Goal: Task Accomplishment & Management: Complete application form

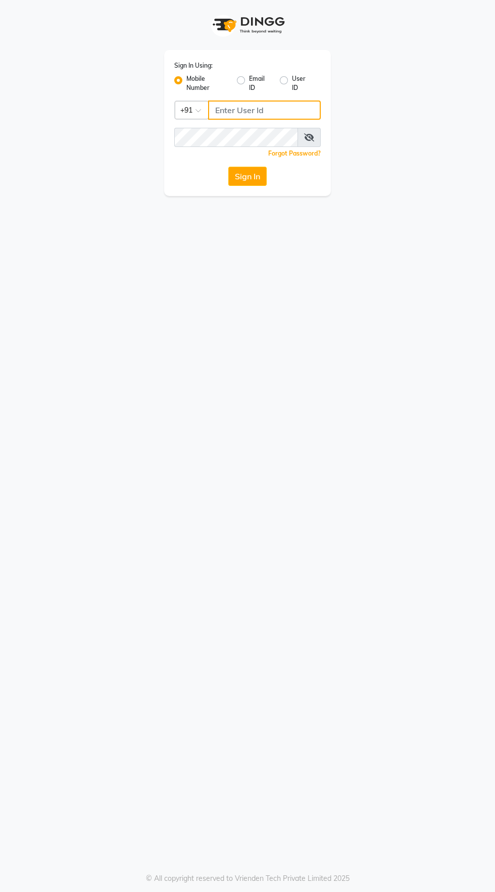
click at [233, 110] on input "Username" at bounding box center [264, 110] width 113 height 19
type input "7356391159"
click at [228, 167] on button "Sign In" at bounding box center [247, 176] width 38 height 19
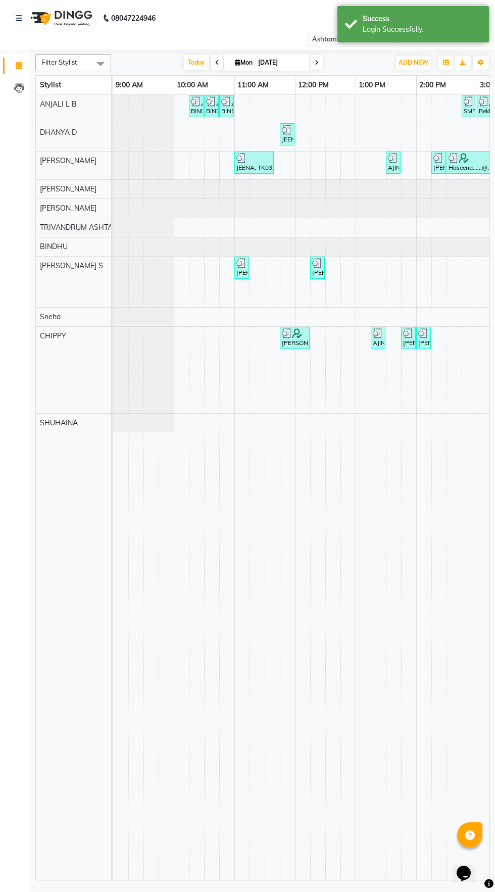
click at [312, 42] on input "text" at bounding box center [383, 40] width 147 height 10
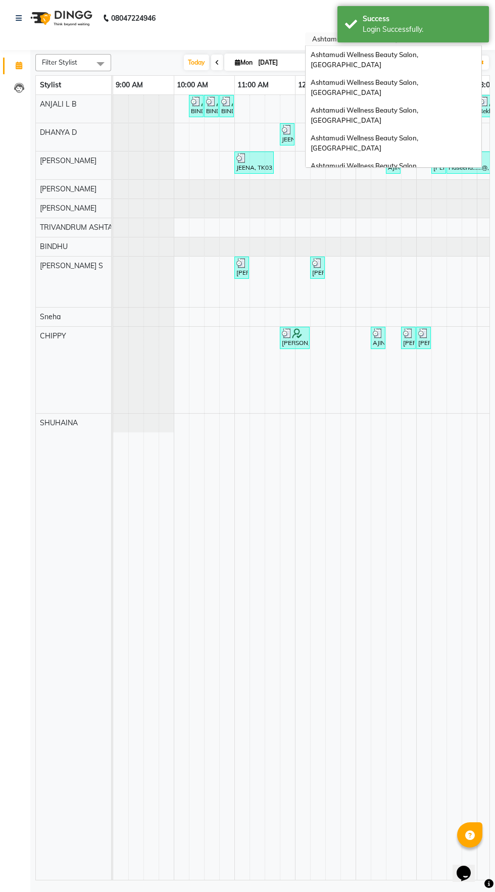
scroll to position [108, 0]
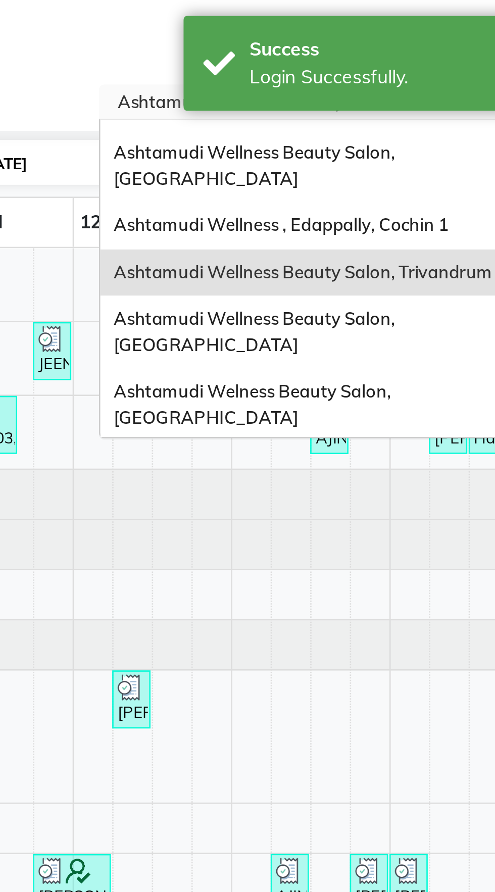
click at [418, 146] on span "Ashtamudi Welness Beauty Salon, [GEOGRAPHIC_DATA]" at bounding box center [365, 155] width 108 height 18
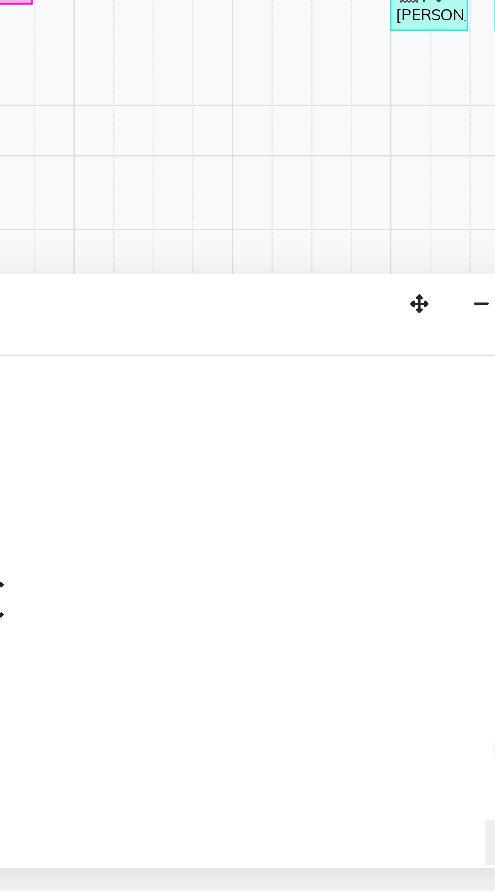
select select "62403"
select select "720"
select select "tentative"
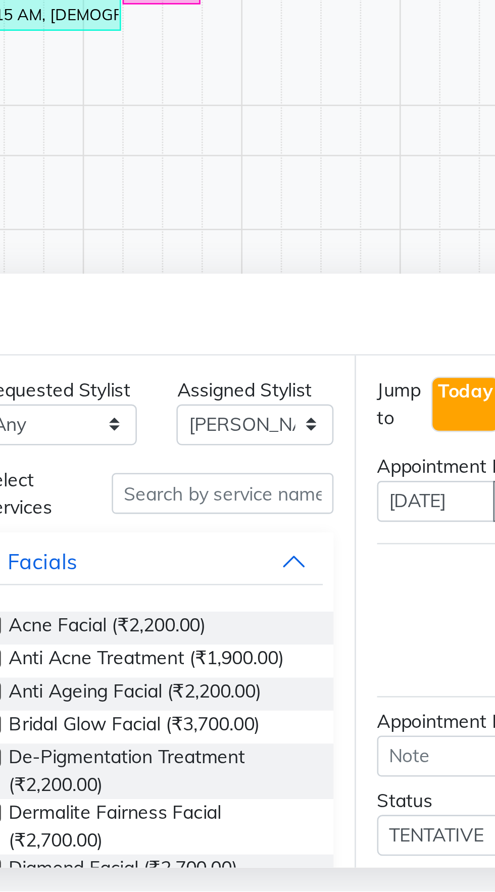
click at [361, 668] on div "Appointment Block Time" at bounding box center [262, 671] width 455 height 31
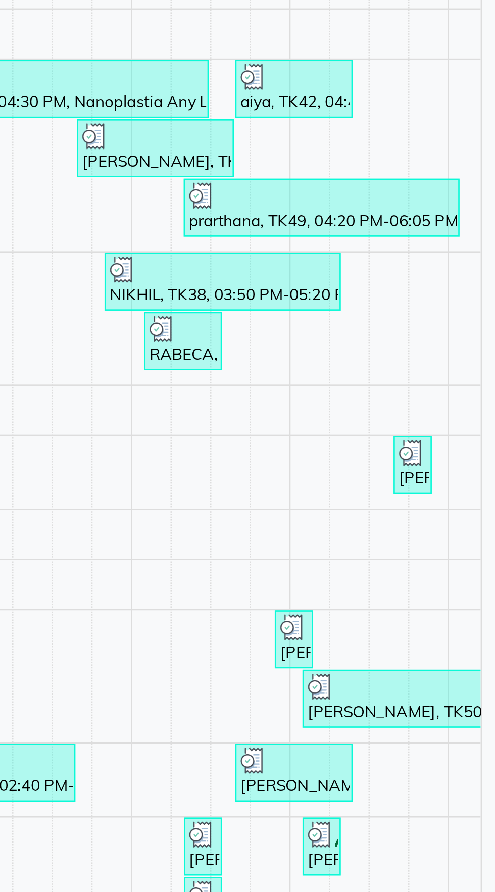
scroll to position [0, 109]
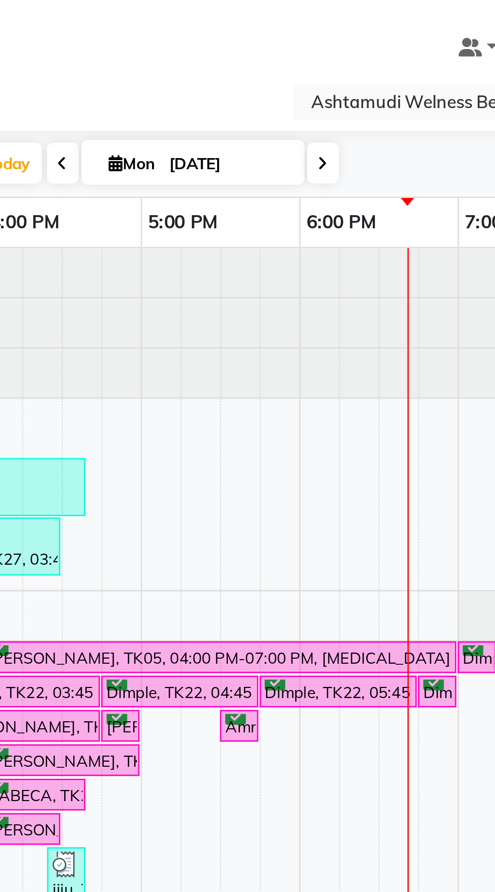
click at [216, 65] on icon at bounding box center [217, 63] width 4 height 6
type input "[DATE]"
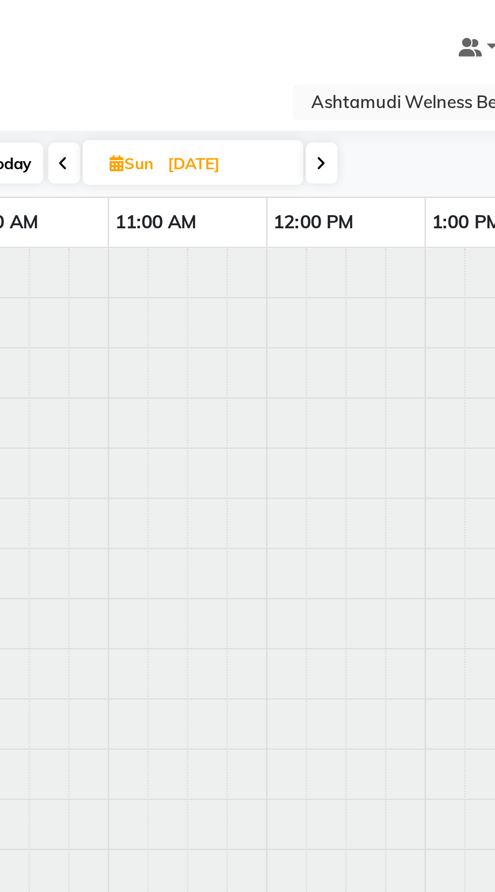
select select "720"
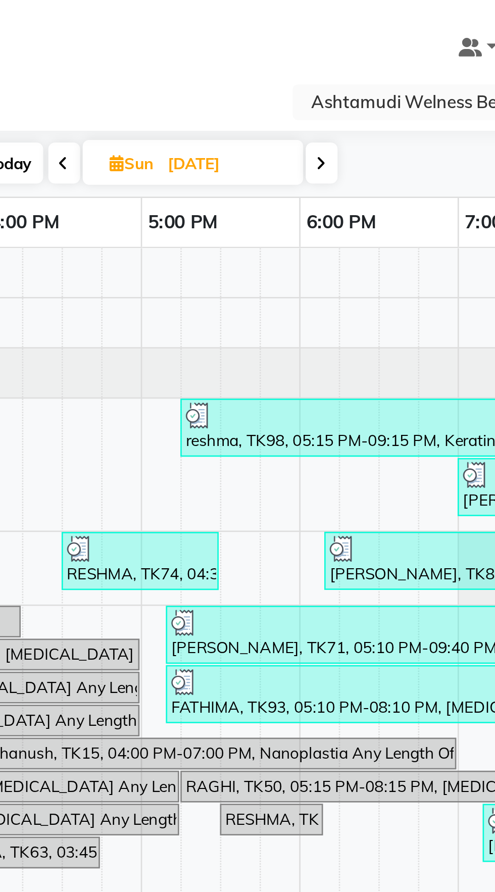
click at [217, 63] on icon at bounding box center [218, 63] width 4 height 6
type input "[DATE]"
select select "720"
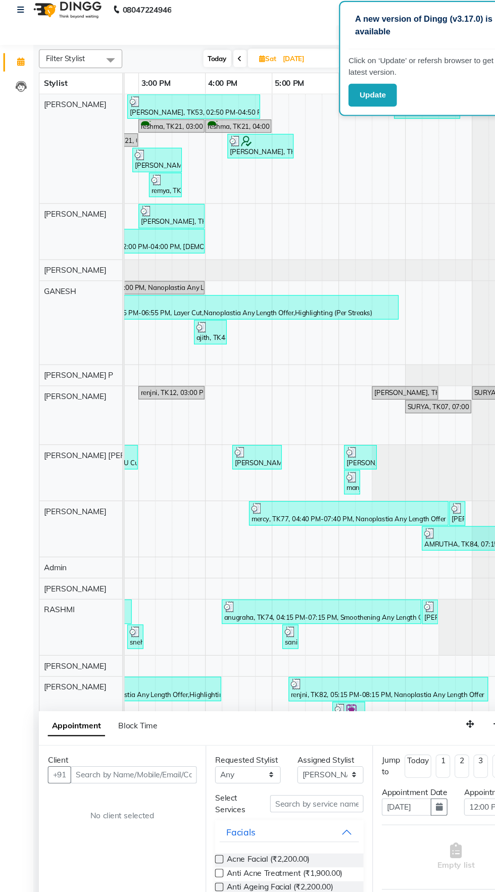
click at [213, 64] on span at bounding box center [218, 63] width 12 height 16
type input "[DATE]"
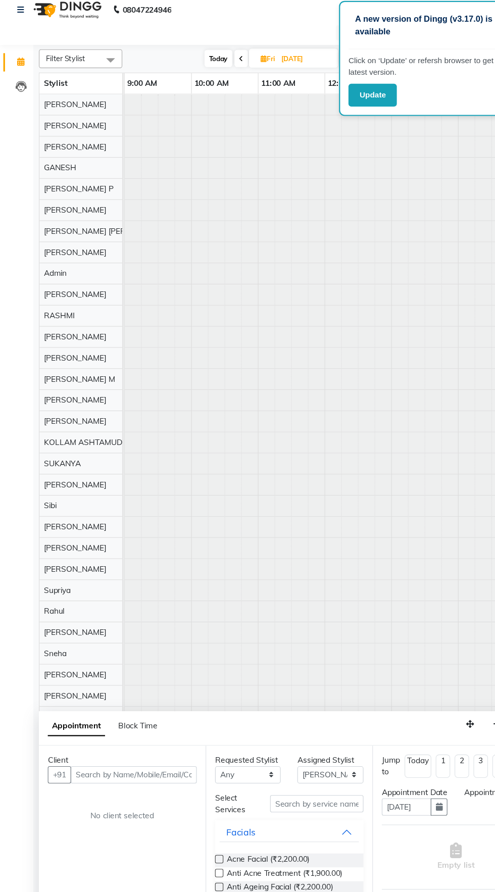
select select "720"
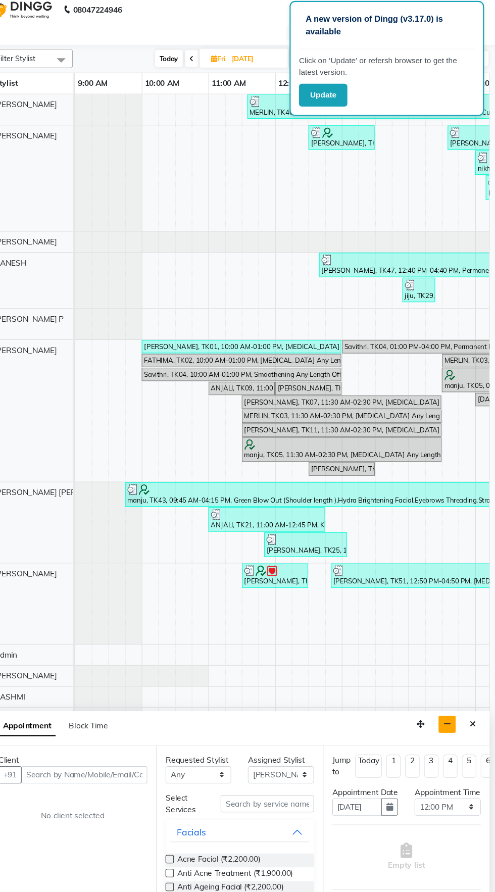
click at [452, 668] on icon "button" at bounding box center [451, 667] width 7 height 7
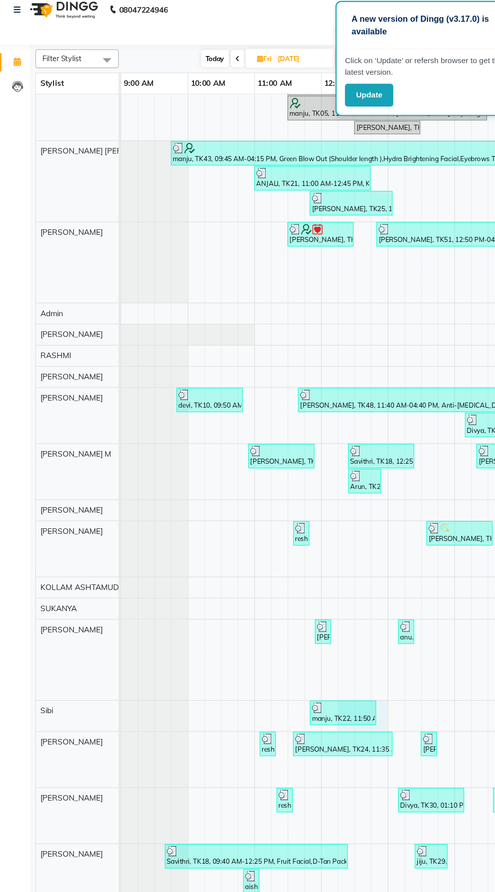
select select "61249"
select select "630"
select select "tentative"
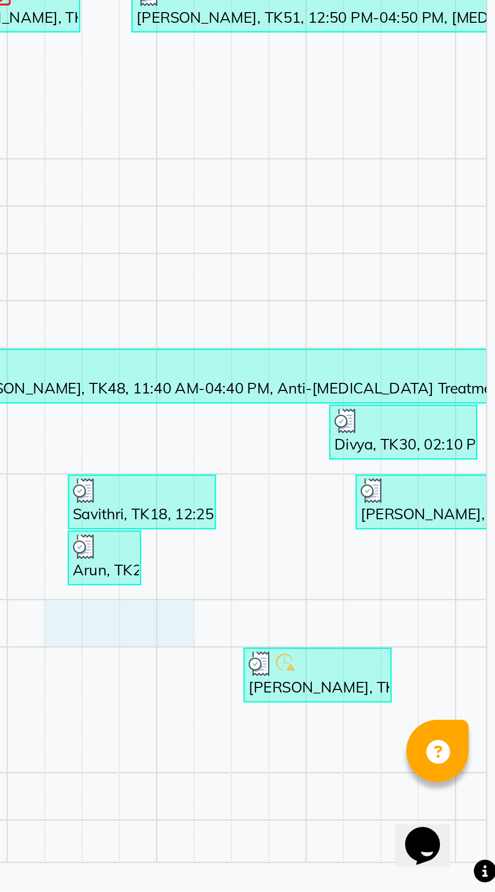
select select "39754"
select select "735"
select select "tentative"
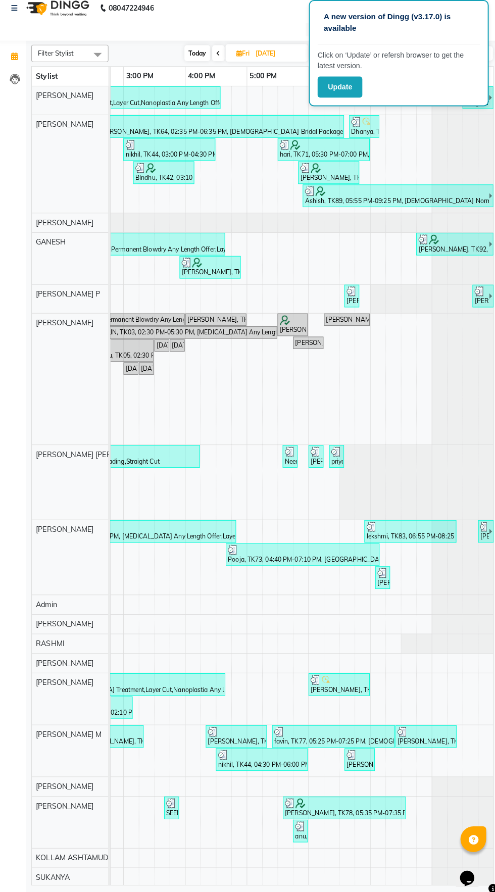
click at [219, 63] on icon at bounding box center [219, 63] width 4 height 6
type input "[DATE]"
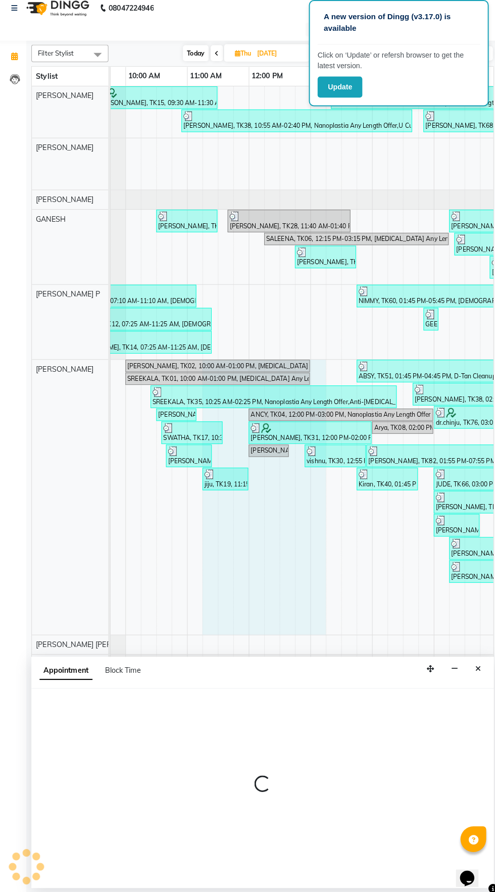
select select "25976"
select select "675"
select select "tentative"
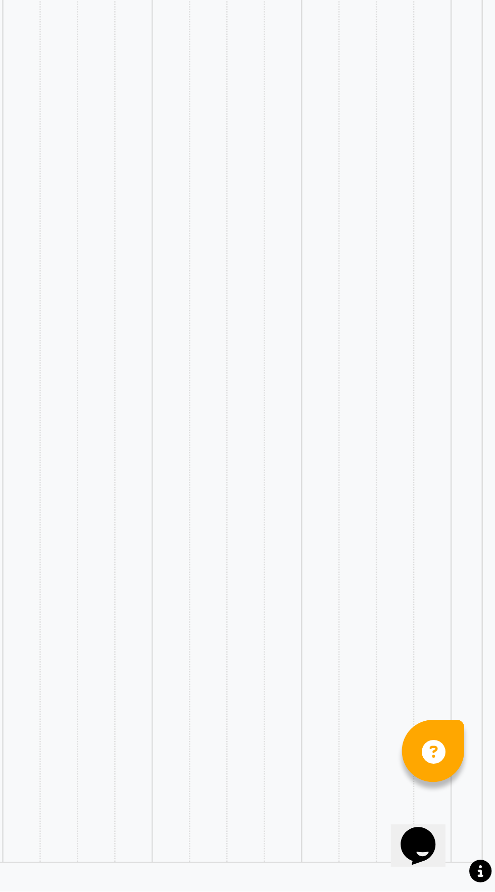
select select "en"
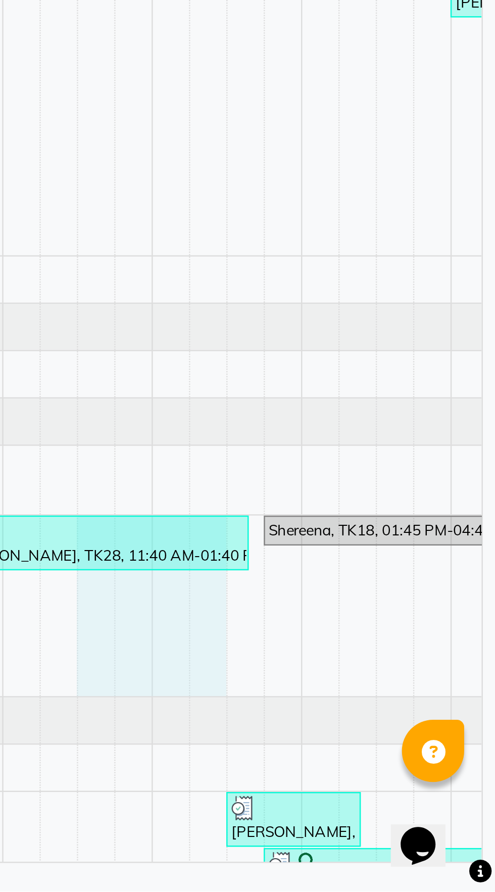
select select "28655"
select select "750"
select select "tentative"
select select "28655"
select select "750"
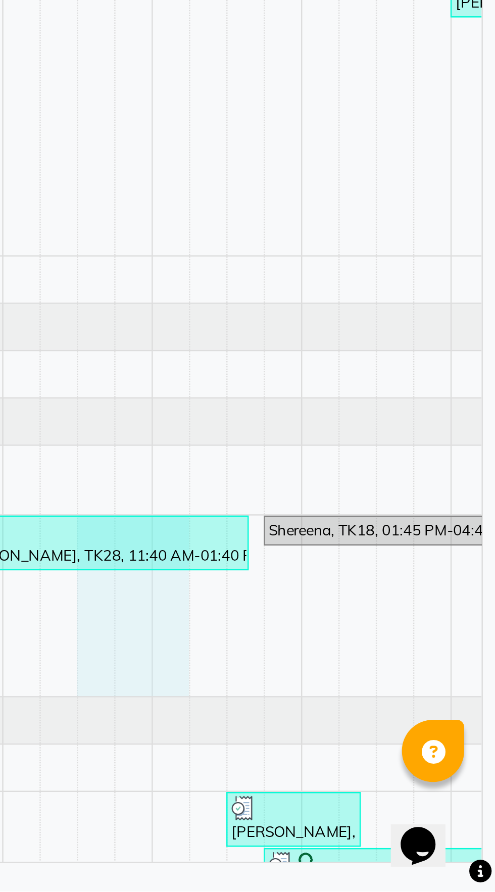
select select "tentative"
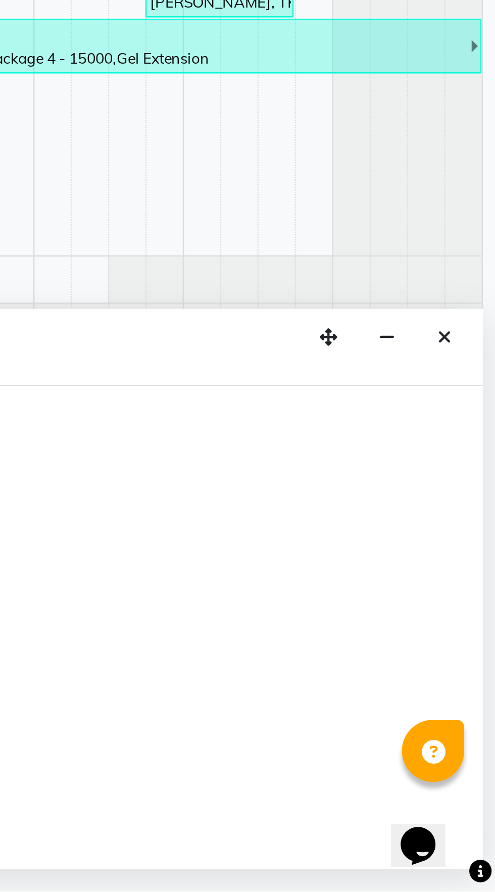
select select "28655"
select select "1155"
select select "tentative"
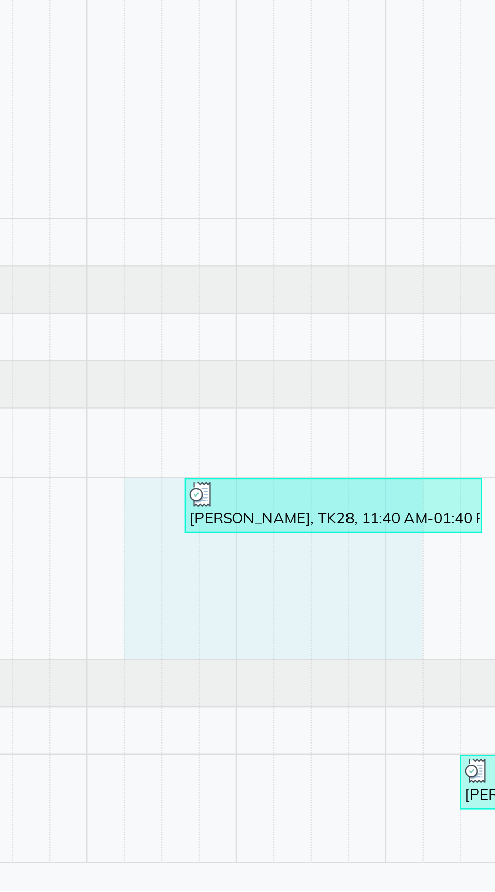
select select "28655"
select select "tentative"
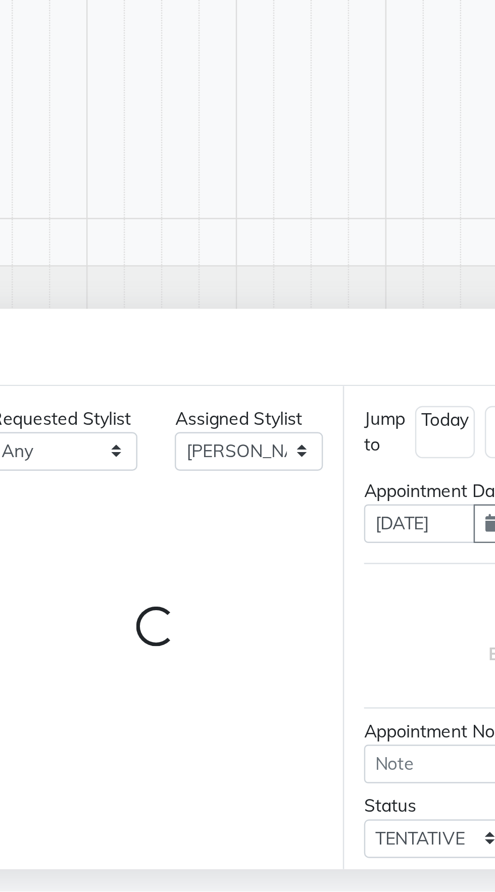
select select "675"
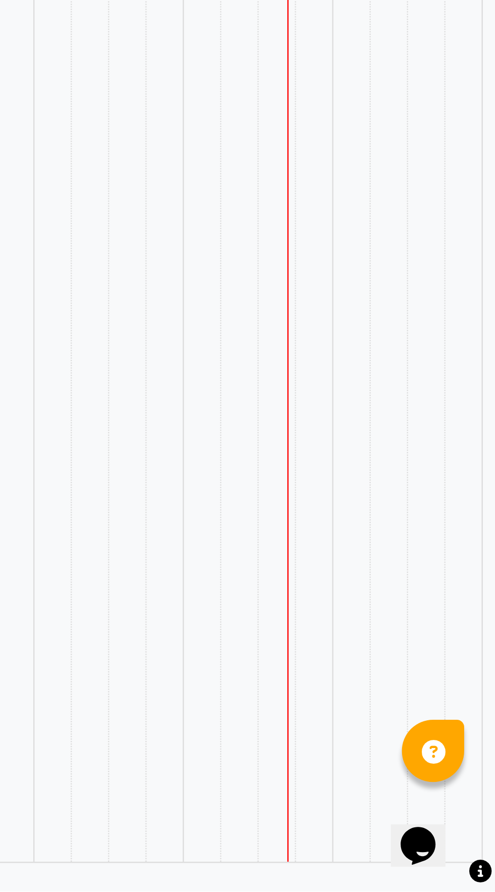
select select "en"
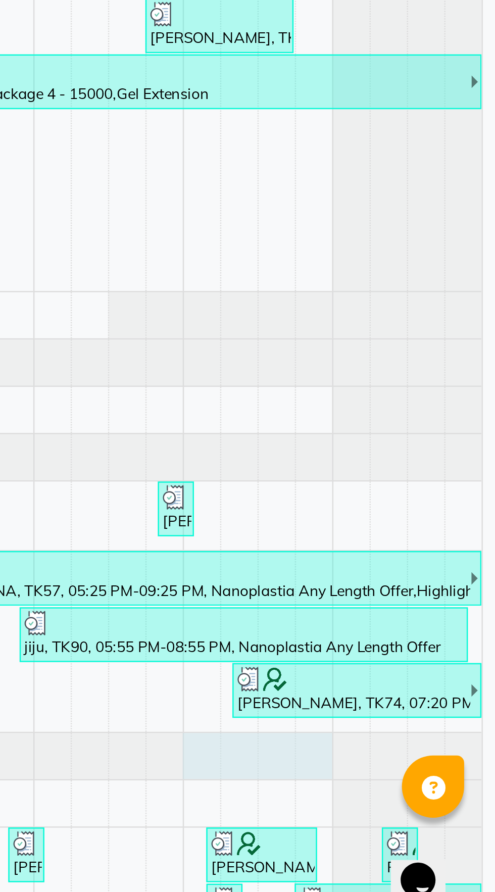
select select "30859"
select select "1140"
select select "tentative"
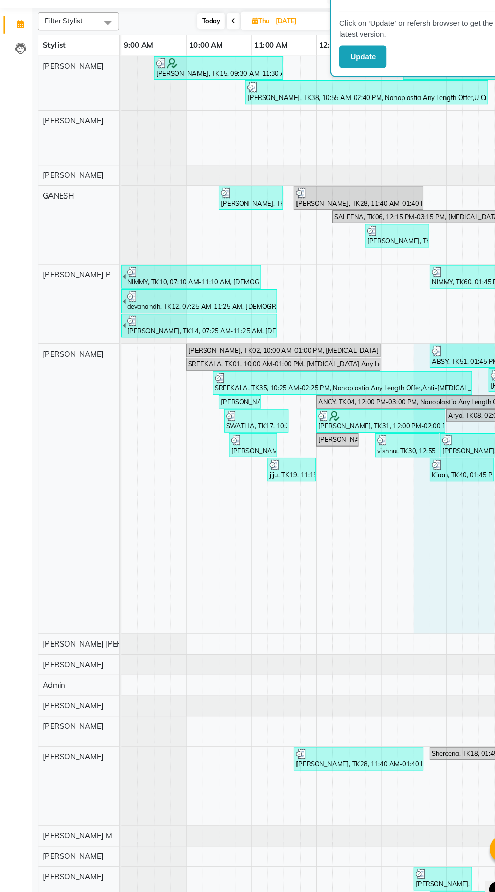
select select "25976"
select select "810"
select select "tentative"
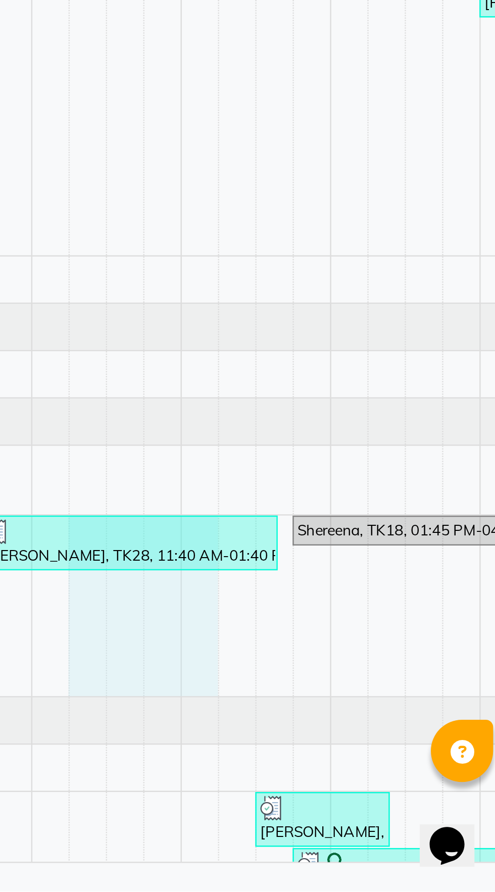
select select "28655"
select select "735"
select select "tentative"
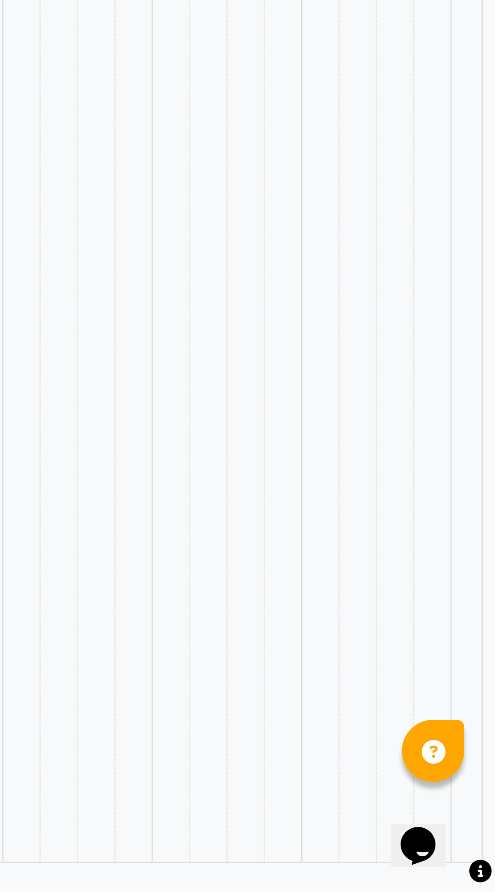
select select "en"
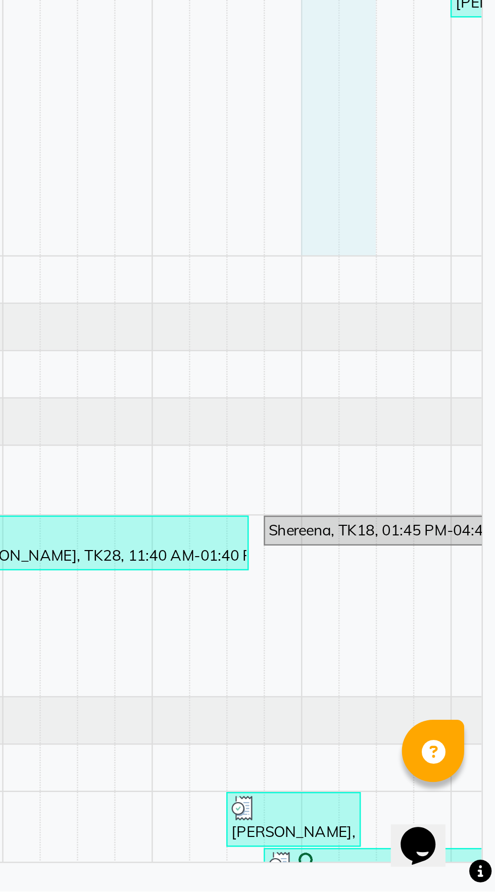
select select "25976"
select select "825"
select select "tentative"
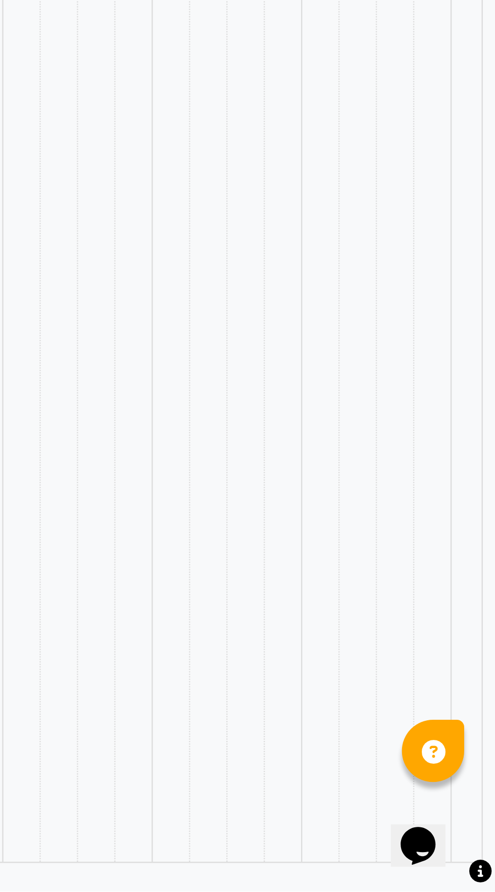
select select "en"
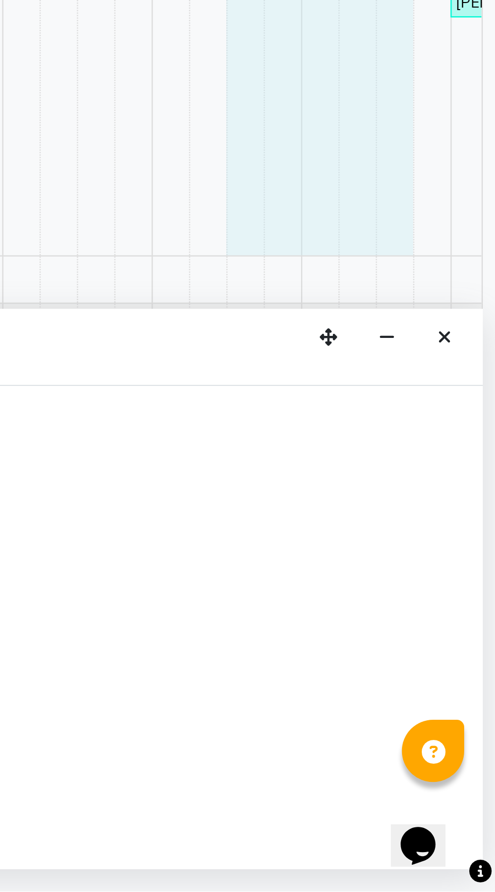
select select "25976"
select select "810"
select select "tentative"
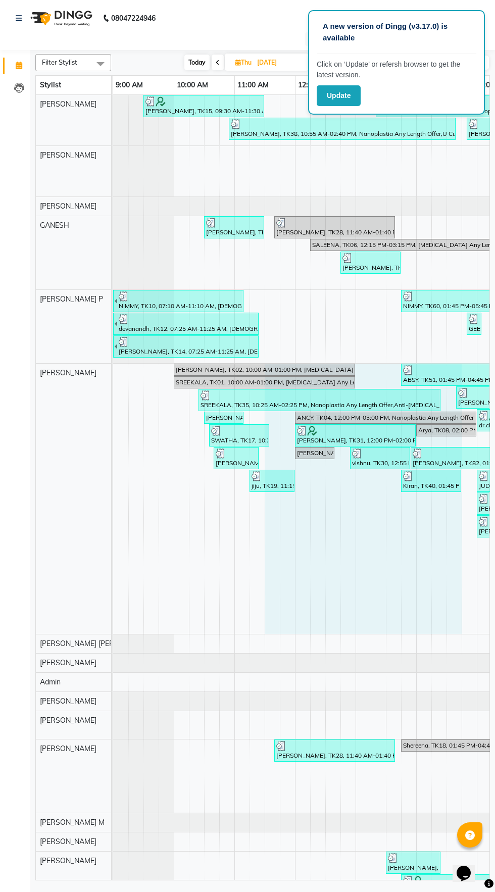
select select "25976"
select select "690"
select select "tentative"
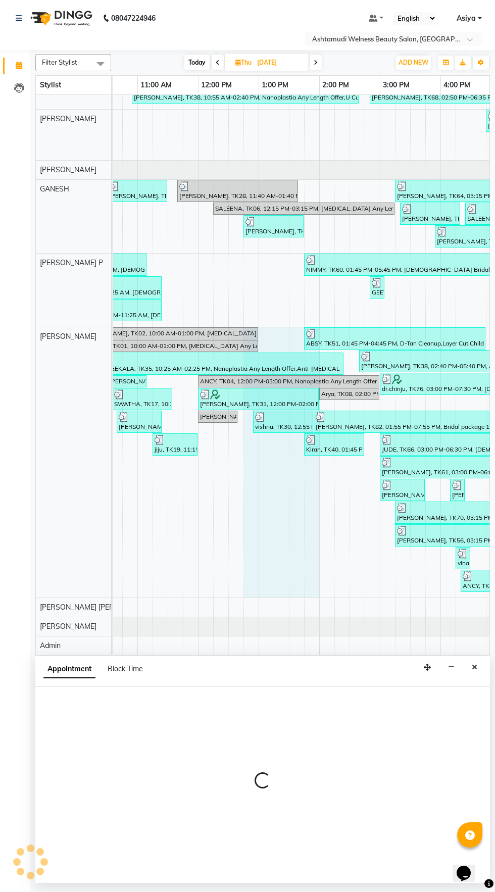
select select "25976"
select select "765"
select select "tentative"
